Goal: Task Accomplishment & Management: Manage account settings

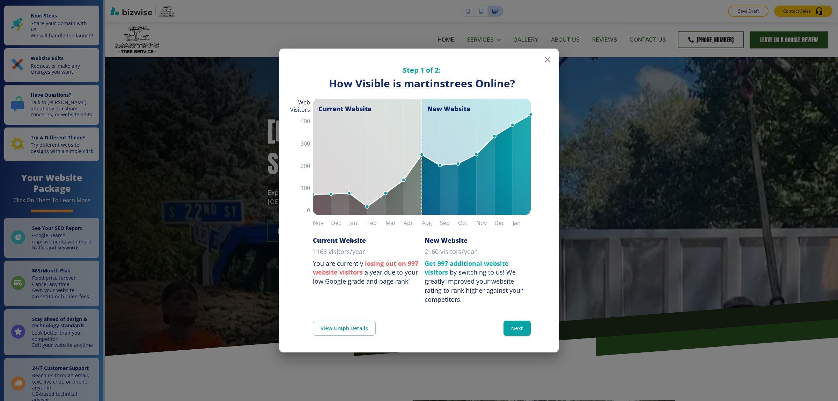
click at [749, 199] on div "Step 1 of 2: How Visible are You Online? How Visible is martinstrees Online? Cu…" at bounding box center [419, 200] width 838 height 401
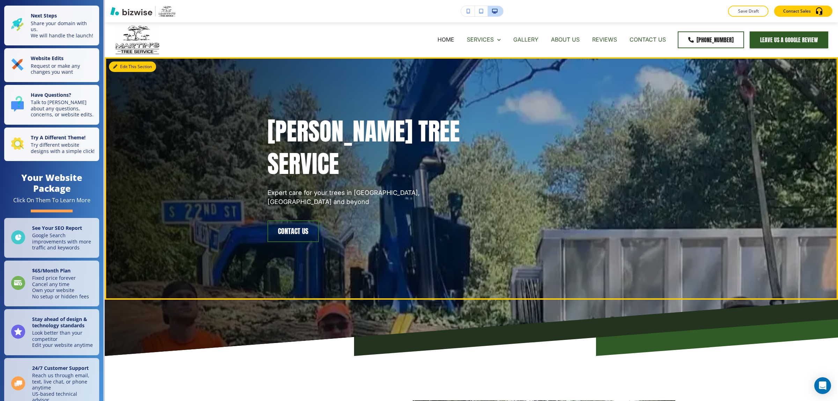
click at [117, 70] on button "Edit This Section" at bounding box center [132, 66] width 47 height 10
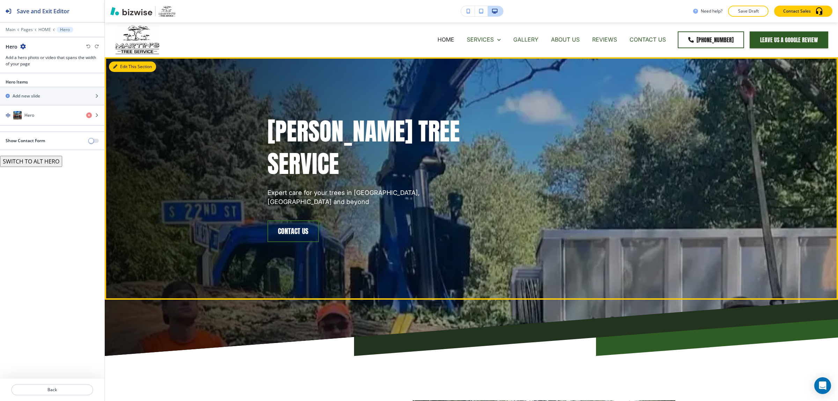
scroll to position [35, 0]
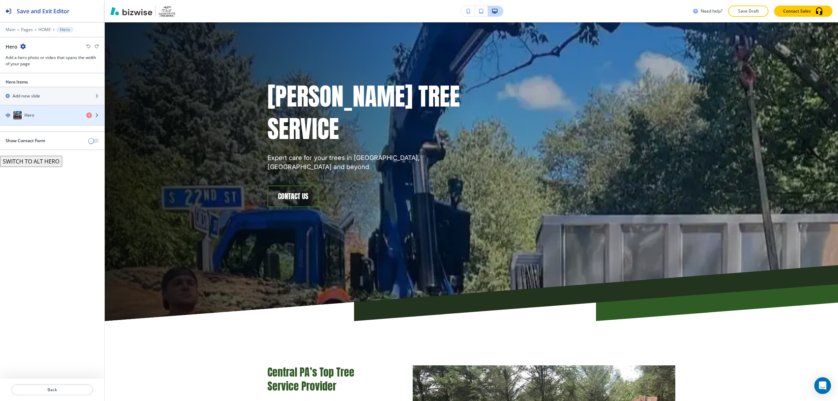
click at [41, 115] on div "Hero" at bounding box center [40, 115] width 81 height 8
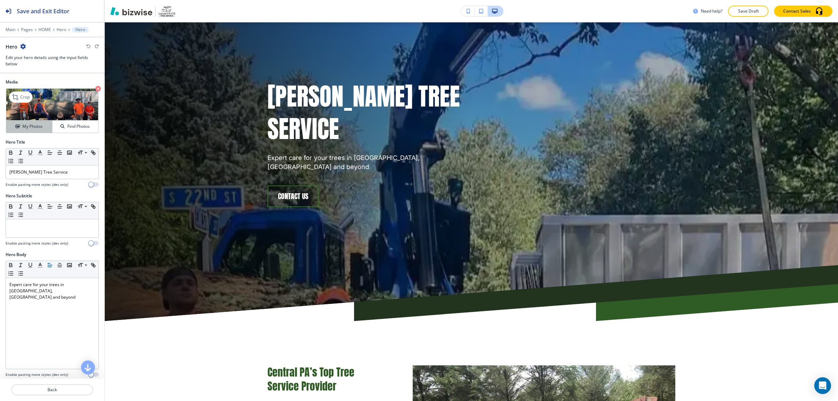
click at [33, 128] on h4 "My Photos" at bounding box center [32, 126] width 20 height 6
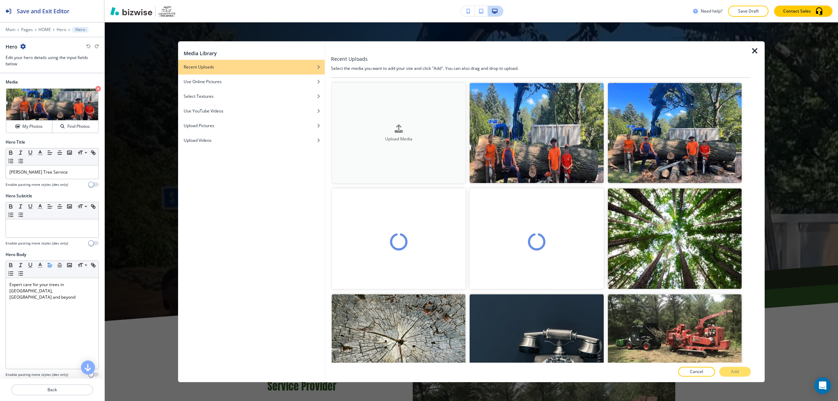
click at [407, 135] on h4 "Upload Media" at bounding box center [399, 138] width 134 height 6
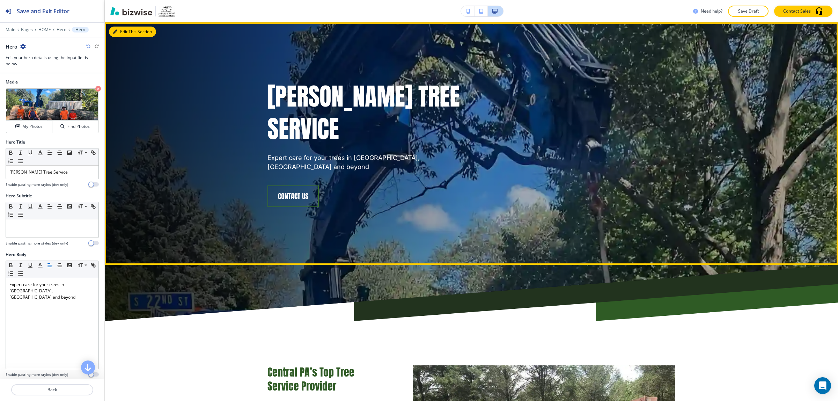
click at [119, 30] on button "Edit This Section" at bounding box center [132, 32] width 47 height 10
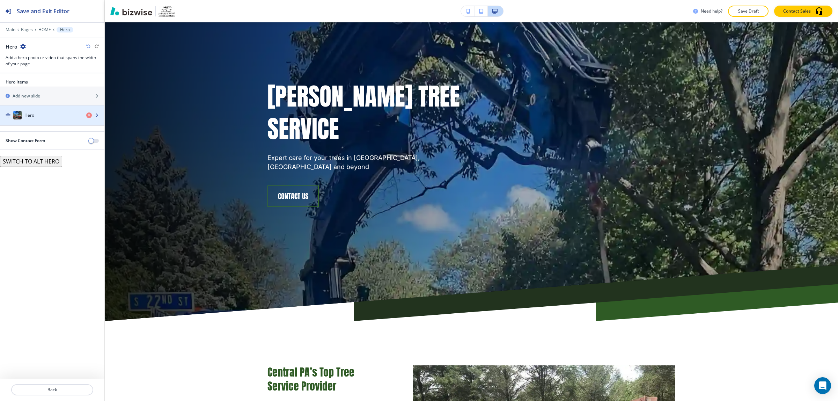
click at [31, 113] on h4 "Hero" at bounding box center [29, 115] width 10 height 6
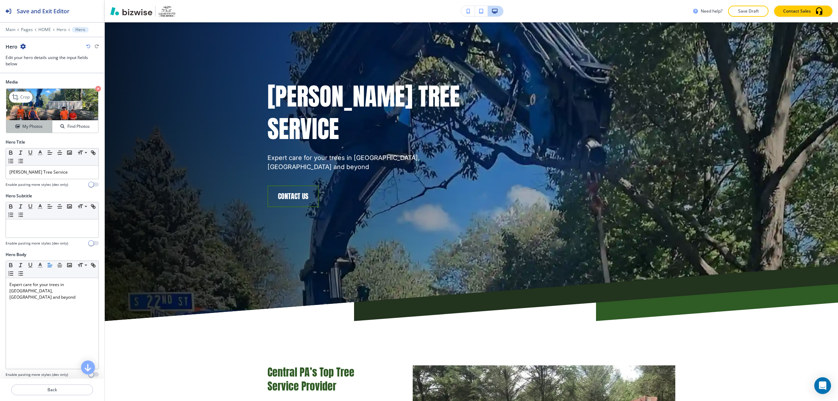
click at [23, 125] on h4 "My Photos" at bounding box center [32, 126] width 20 height 6
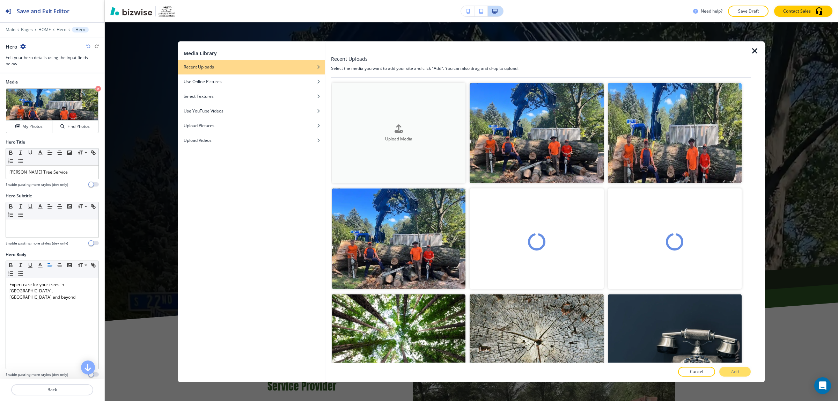
click at [372, 117] on button "Upload Media" at bounding box center [399, 133] width 134 height 100
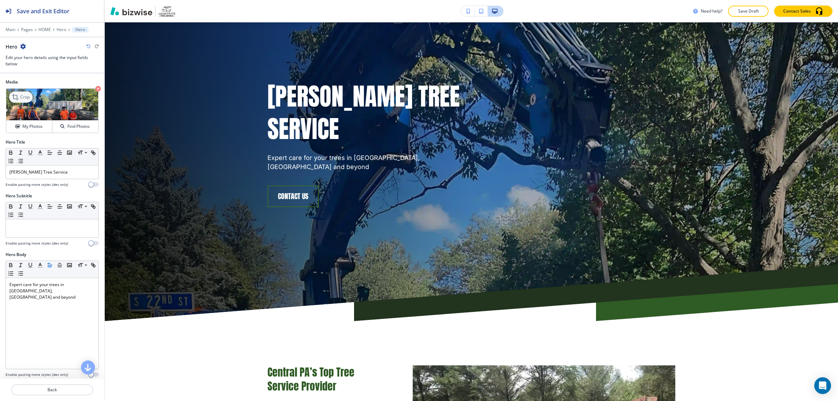
click at [20, 99] on icon at bounding box center [16, 97] width 8 height 8
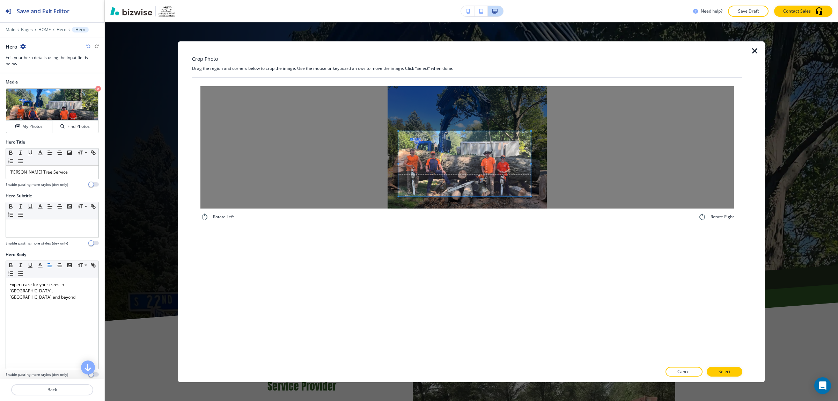
click at [397, 131] on div at bounding box center [466, 147] width 533 height 122
click at [533, 205] on span at bounding box center [533, 204] width 2 height 2
click at [726, 372] on p "Select" at bounding box center [724, 371] width 12 height 6
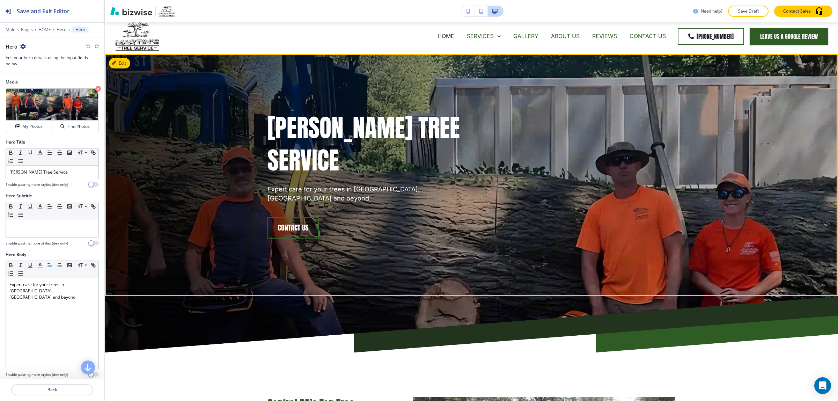
scroll to position [0, 0]
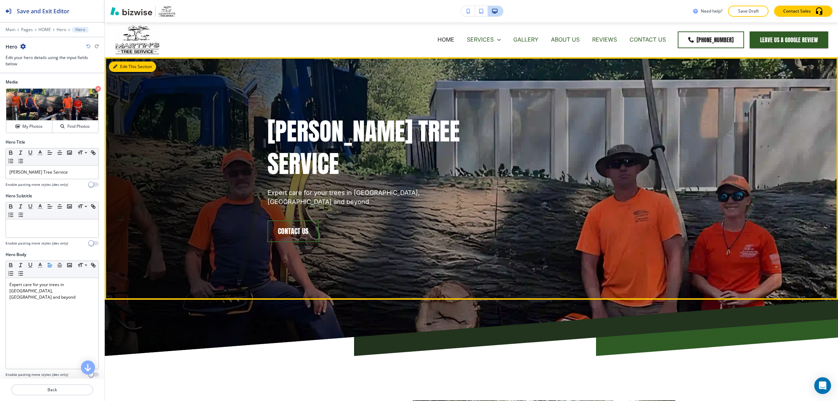
click at [124, 67] on button "Edit This Section" at bounding box center [132, 66] width 47 height 10
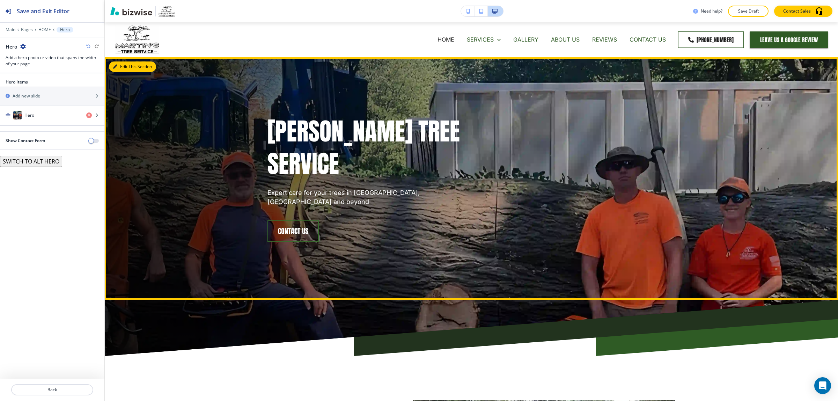
scroll to position [35, 0]
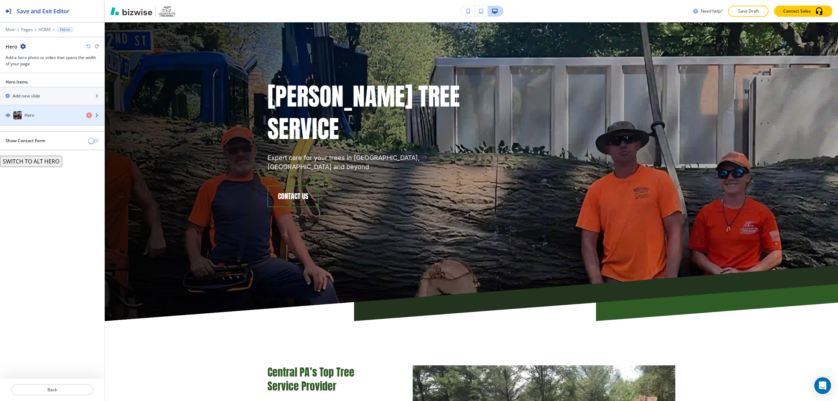
click at [51, 111] on div "button" at bounding box center [52, 108] width 104 height 6
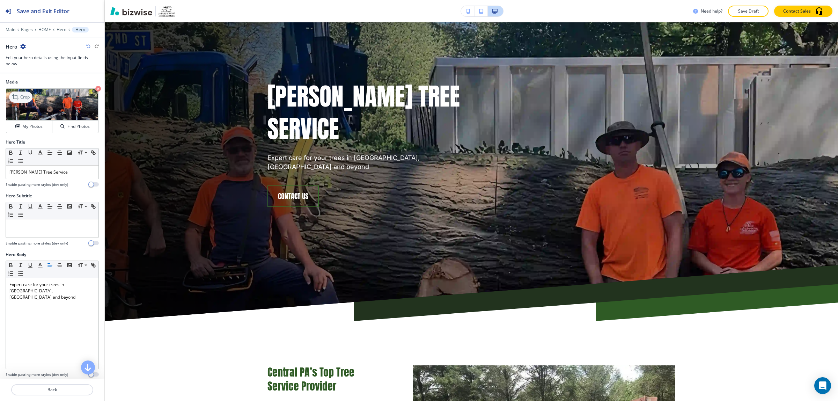
click at [26, 99] on p "Crop" at bounding box center [24, 97] width 9 height 6
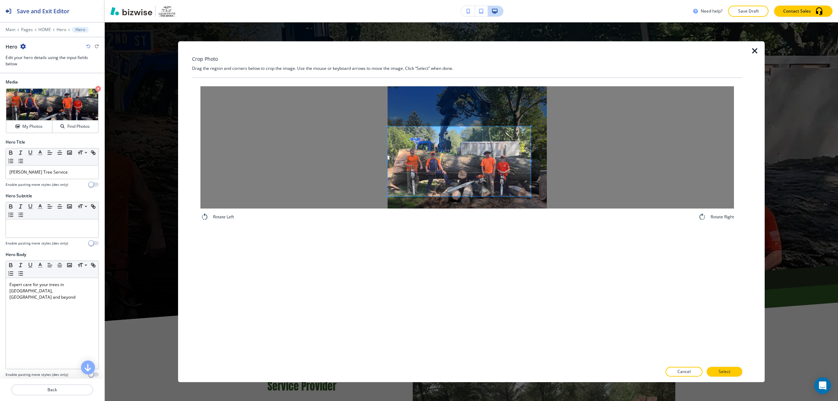
click at [378, 126] on div at bounding box center [466, 147] width 533 height 122
click at [564, 203] on div at bounding box center [466, 147] width 533 height 122
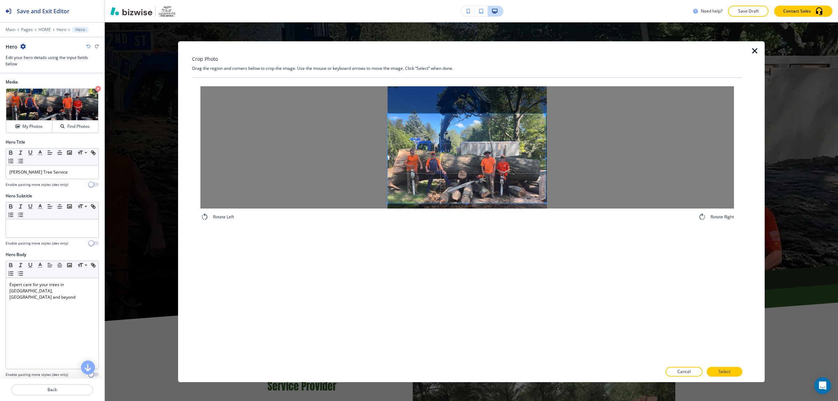
click at [550, 113] on div at bounding box center [466, 147] width 533 height 122
click at [721, 367] on button "Select" at bounding box center [724, 371] width 36 height 10
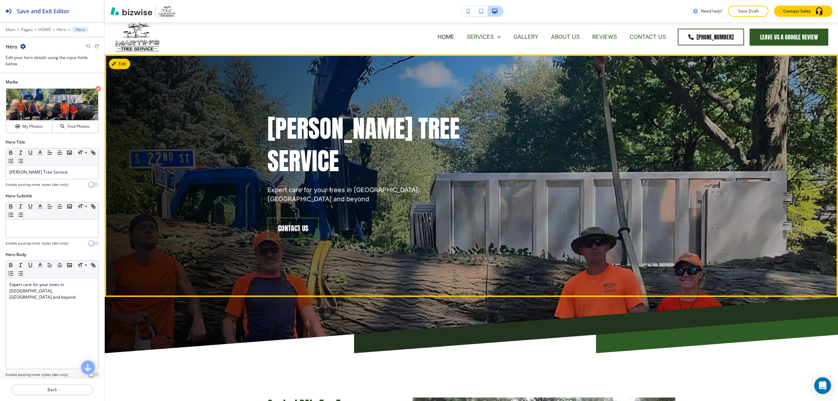
scroll to position [0, 0]
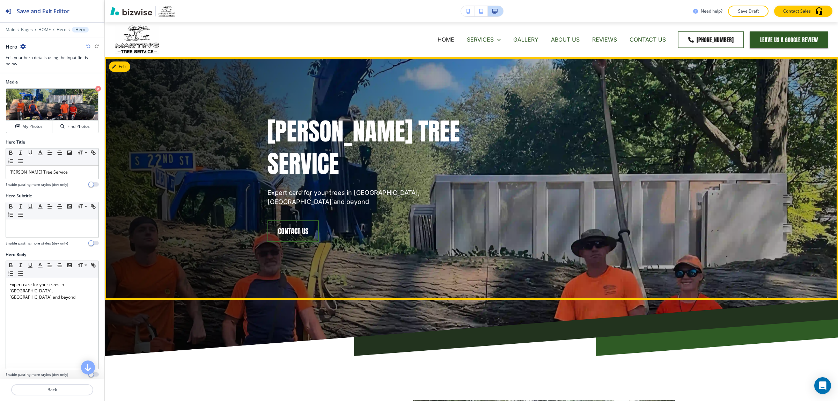
click at [486, 123] on div "[PERSON_NAME] Tree Service Expert care for your trees in [GEOGRAPHIC_DATA], [GE…" at bounding box center [463, 170] width 424 height 200
click at [126, 67] on button "Edit This Section" at bounding box center [132, 66] width 47 height 10
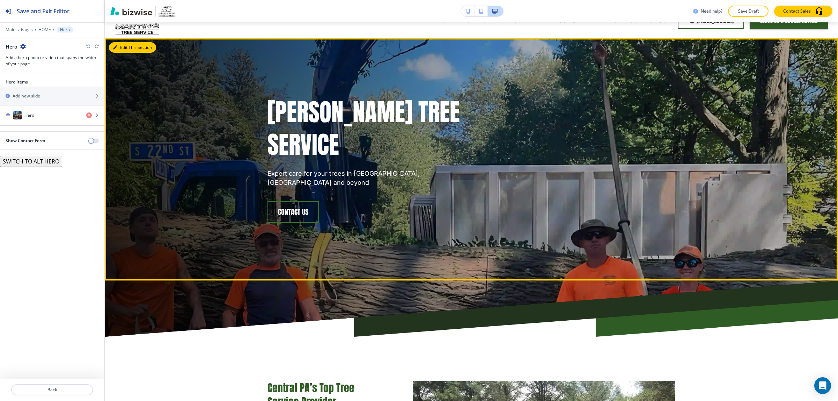
scroll to position [35, 0]
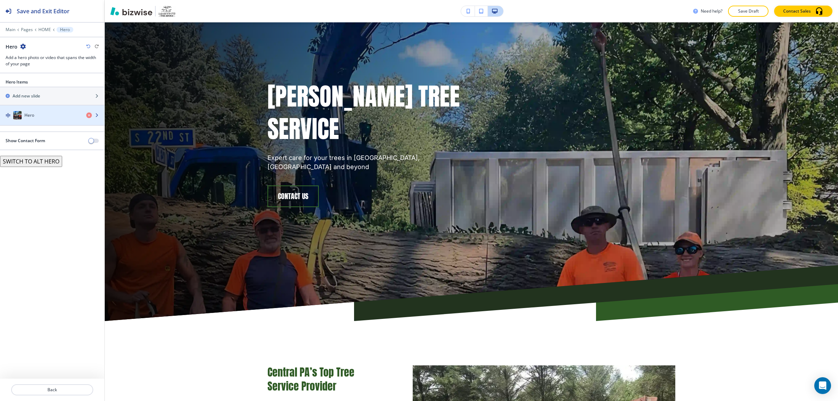
click at [56, 116] on div "Hero" at bounding box center [40, 115] width 81 height 8
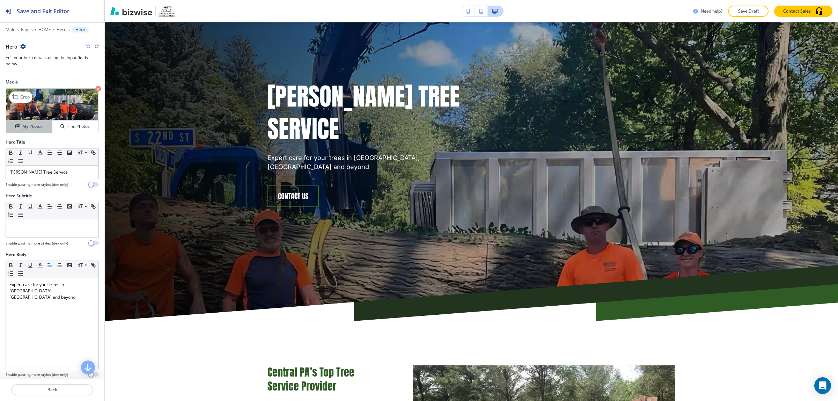
click at [28, 123] on h4 "My Photos" at bounding box center [32, 126] width 20 height 6
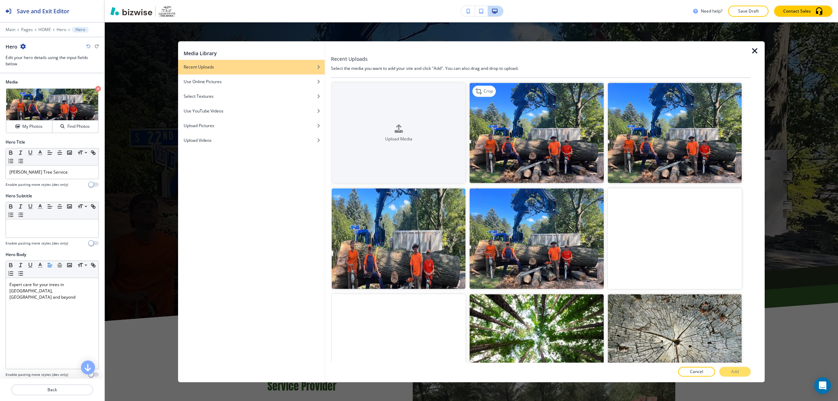
drag, startPoint x: 754, startPoint y: 47, endPoint x: 519, endPoint y: 119, distance: 245.2
click at [519, 119] on div "Media Library Recent Uploads Use Online Pictures Select Textures Use YouTube Vi…" at bounding box center [471, 211] width 586 height 341
click at [519, 119] on img "button" at bounding box center [536, 133] width 134 height 100
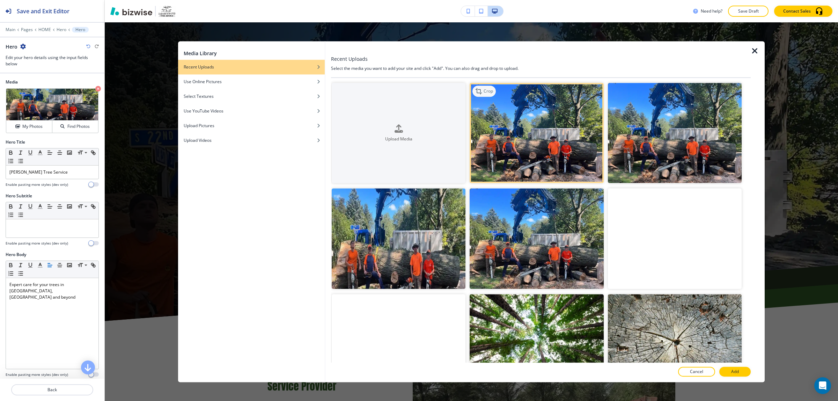
click at [475, 92] on icon "button" at bounding box center [479, 91] width 8 height 8
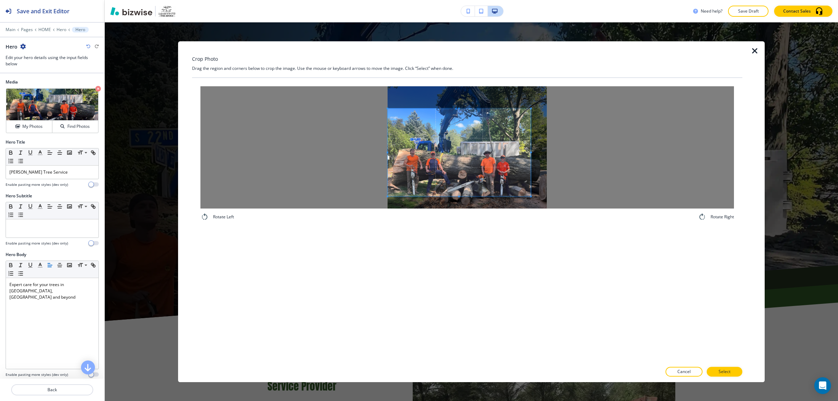
click at [387, 108] on span at bounding box center [387, 109] width 2 height 2
click at [521, 202] on span at bounding box center [522, 203] width 2 height 2
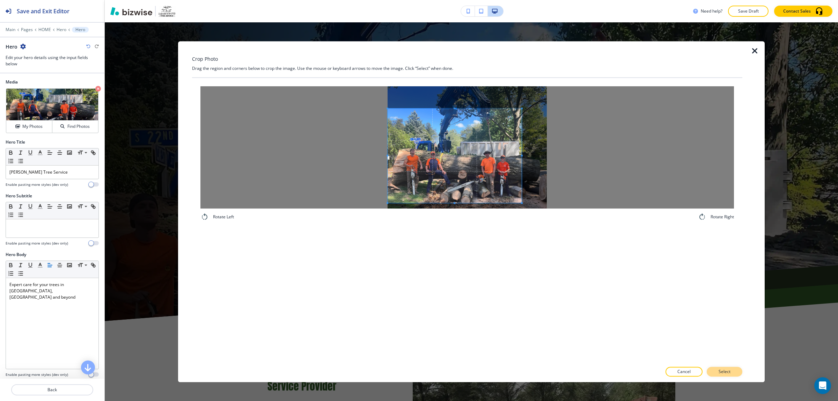
click at [728, 368] on p "Select" at bounding box center [724, 371] width 12 height 6
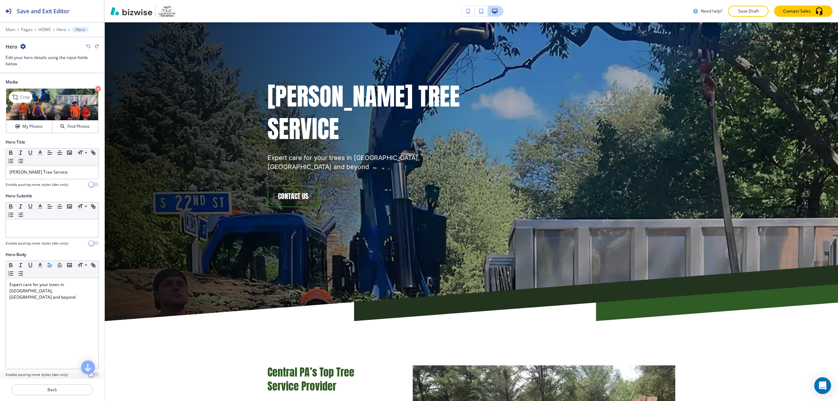
click at [95, 89] on icon "button" at bounding box center [98, 89] width 6 height 6
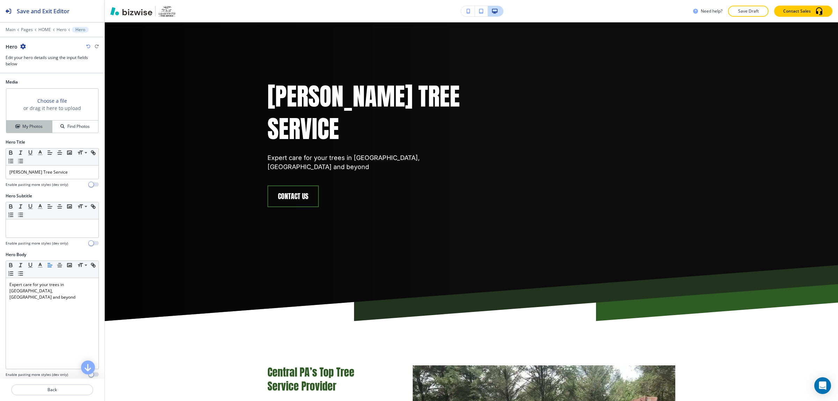
click at [39, 127] on h4 "My Photos" at bounding box center [32, 126] width 20 height 6
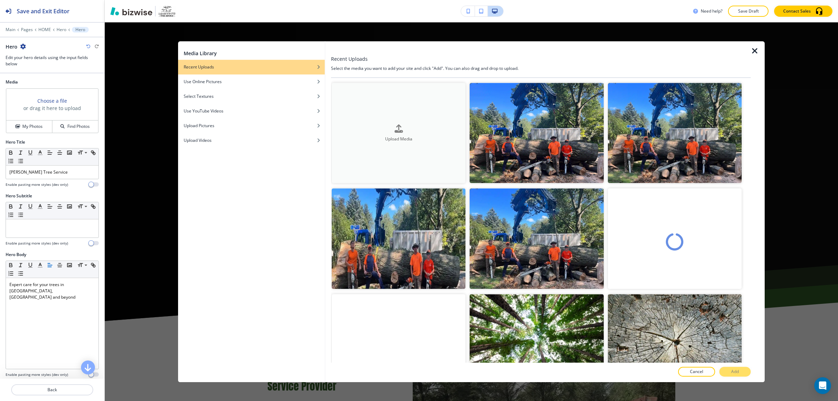
click at [399, 125] on icon "button" at bounding box center [398, 128] width 8 height 8
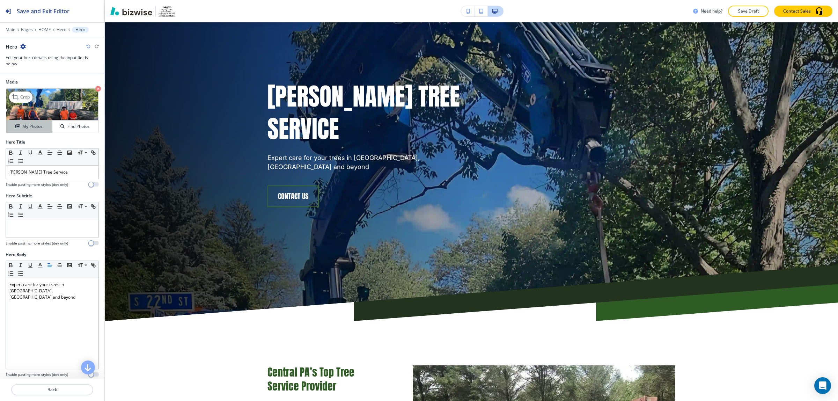
click at [36, 128] on h4 "My Photos" at bounding box center [32, 126] width 20 height 6
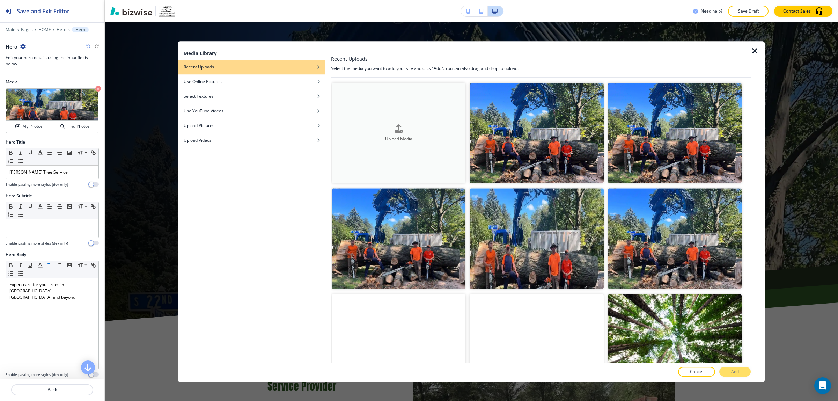
click at [415, 126] on div "Upload Media" at bounding box center [399, 133] width 134 height 18
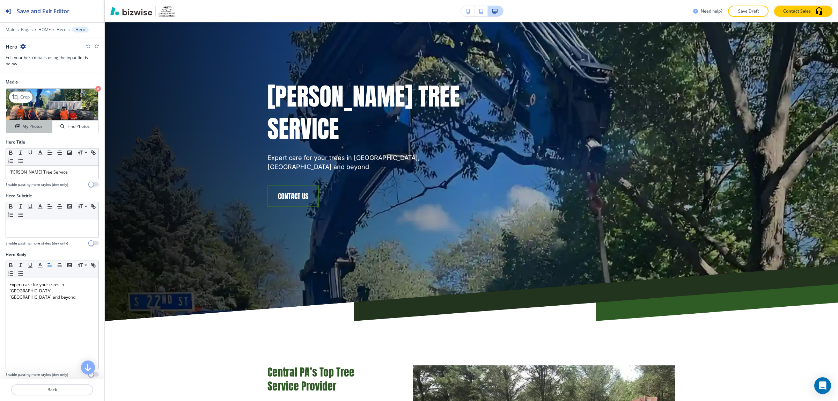
click at [37, 126] on h4 "My Photos" at bounding box center [32, 126] width 20 height 6
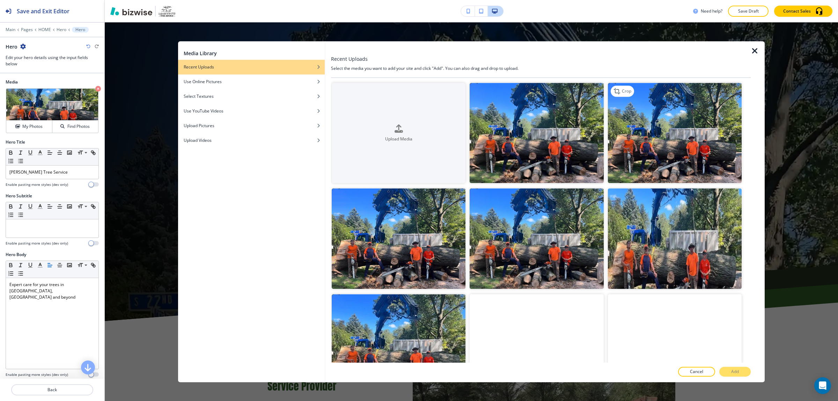
click at [656, 163] on img "button" at bounding box center [675, 133] width 134 height 100
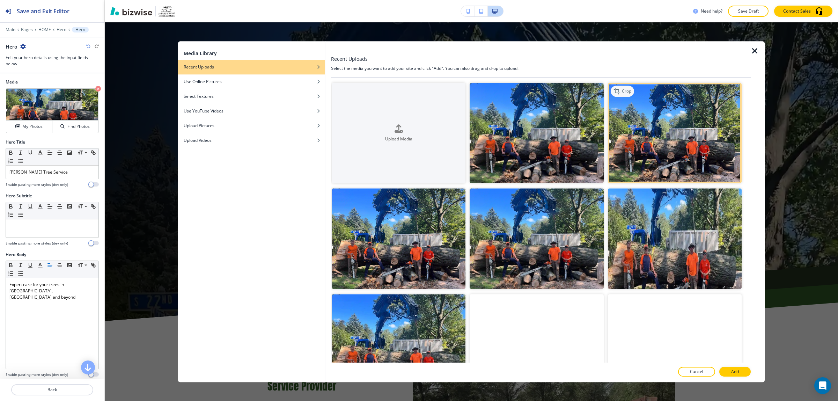
click at [624, 89] on p "Crop" at bounding box center [626, 91] width 9 height 6
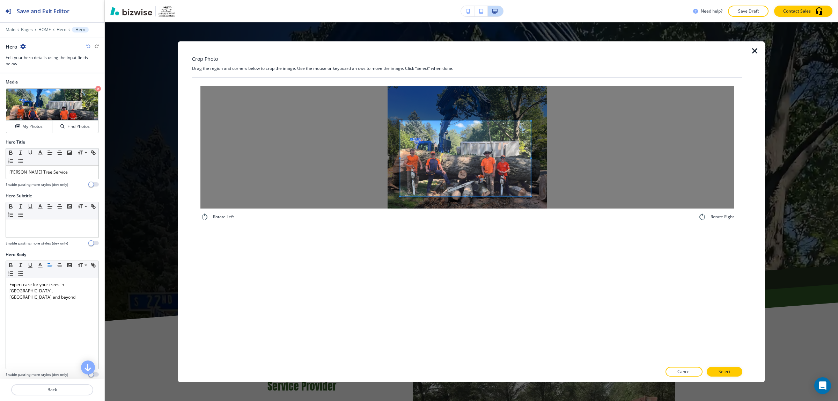
click at [400, 120] on span at bounding box center [400, 121] width 2 height 2
click at [526, 210] on div "Rotate Left Rotate Right" at bounding box center [466, 153] width 533 height 135
click at [524, 118] on span at bounding box center [525, 119] width 2 height 2
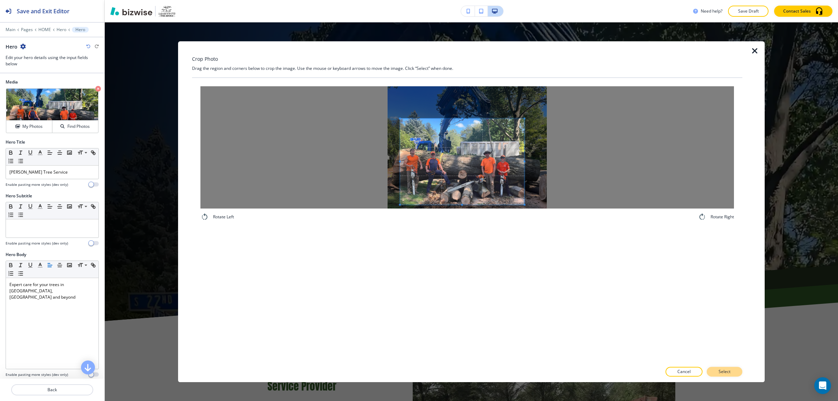
click at [730, 372] on p "Select" at bounding box center [724, 371] width 12 height 6
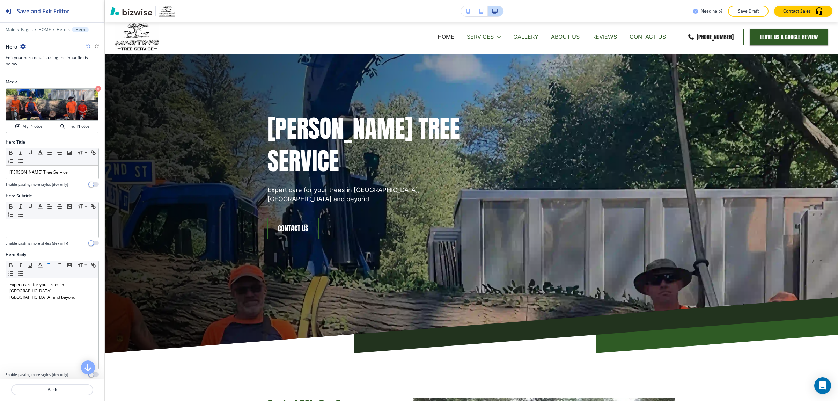
scroll to position [0, 0]
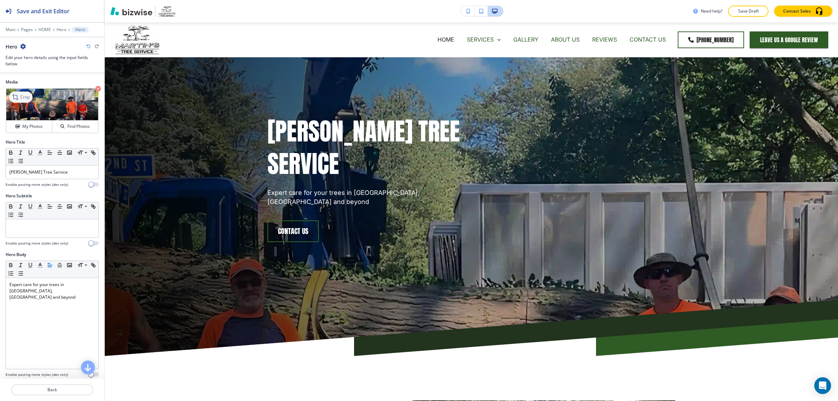
click at [16, 96] on icon at bounding box center [16, 97] width 8 height 8
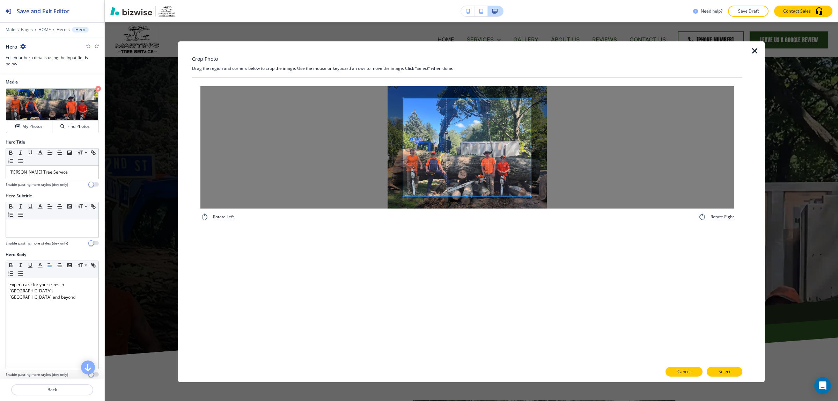
click at [691, 373] on button "Cancel" at bounding box center [683, 371] width 37 height 10
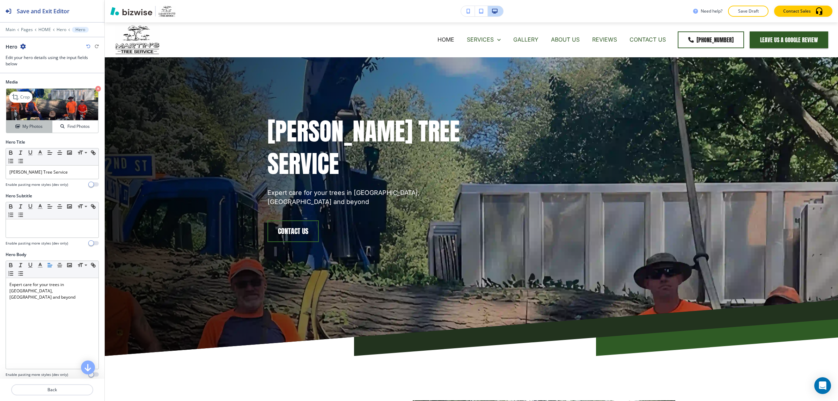
click at [44, 128] on div "My Photos" at bounding box center [29, 126] width 46 height 6
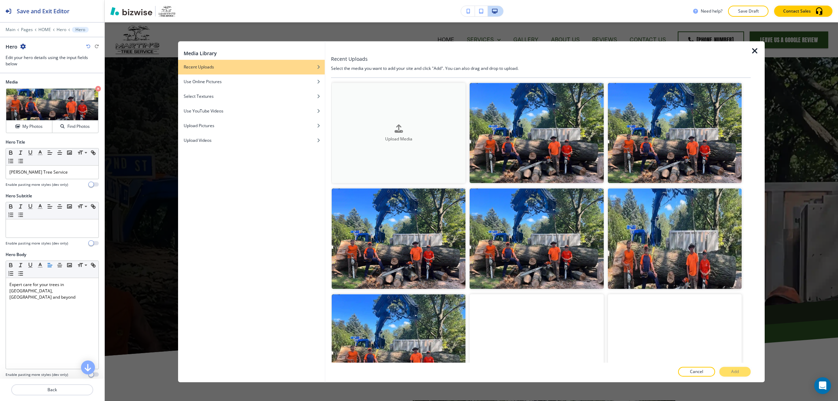
click at [427, 155] on button "Upload Media" at bounding box center [399, 133] width 134 height 100
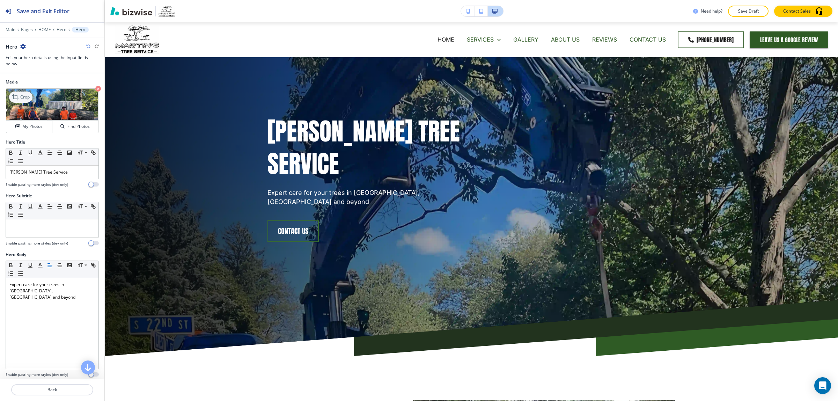
click at [17, 96] on icon at bounding box center [15, 97] width 6 height 6
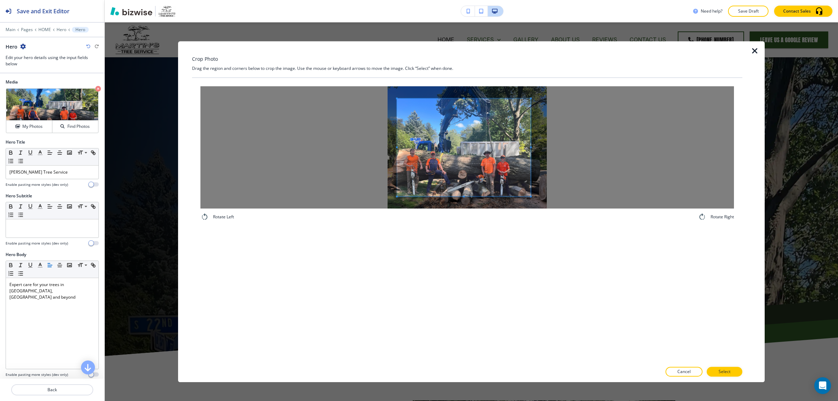
click at [396, 147] on span at bounding box center [397, 147] width 2 height 2
click at [519, 113] on span at bounding box center [519, 114] width 2 height 2
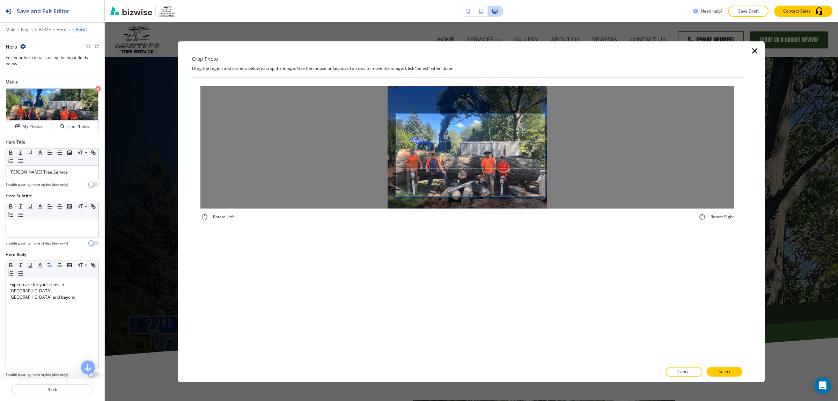
click at [543, 161] on div at bounding box center [470, 155] width 149 height 82
click at [394, 156] on div at bounding box center [466, 147] width 533 height 122
click at [369, 155] on div at bounding box center [466, 147] width 533 height 122
click at [468, 218] on div "Rotate Left Rotate Right" at bounding box center [466, 153] width 533 height 135
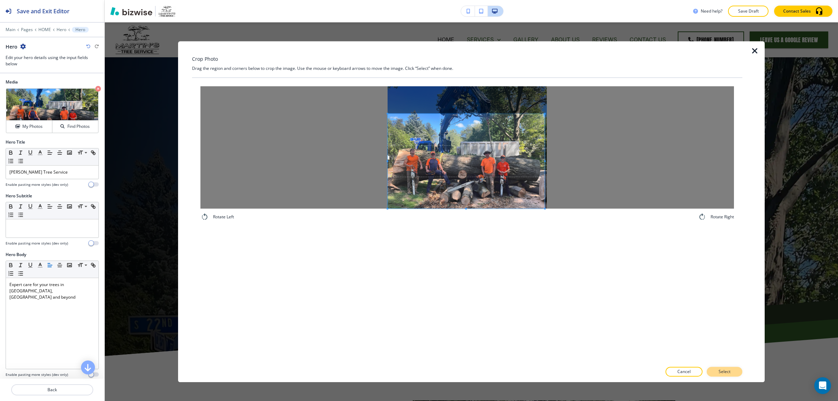
click at [735, 368] on button "Select" at bounding box center [724, 371] width 36 height 10
